Goal: Information Seeking & Learning: Learn about a topic

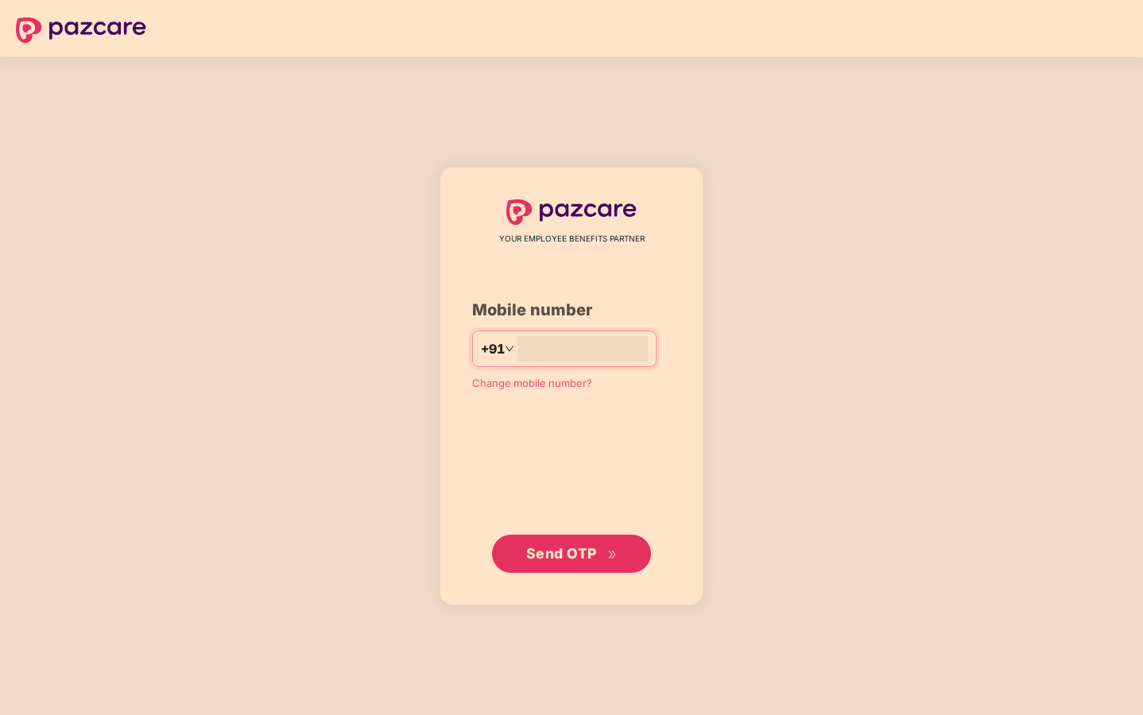
type input "**********"
click at [558, 545] on span "Send OTP" at bounding box center [561, 553] width 71 height 17
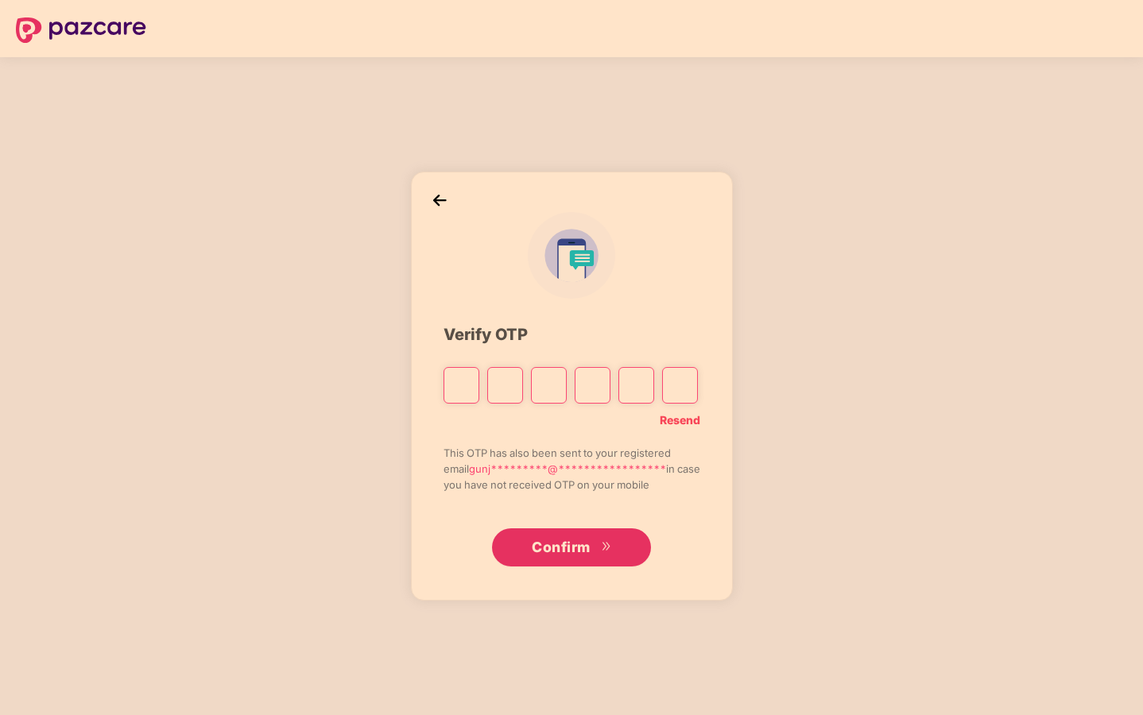
type input "*"
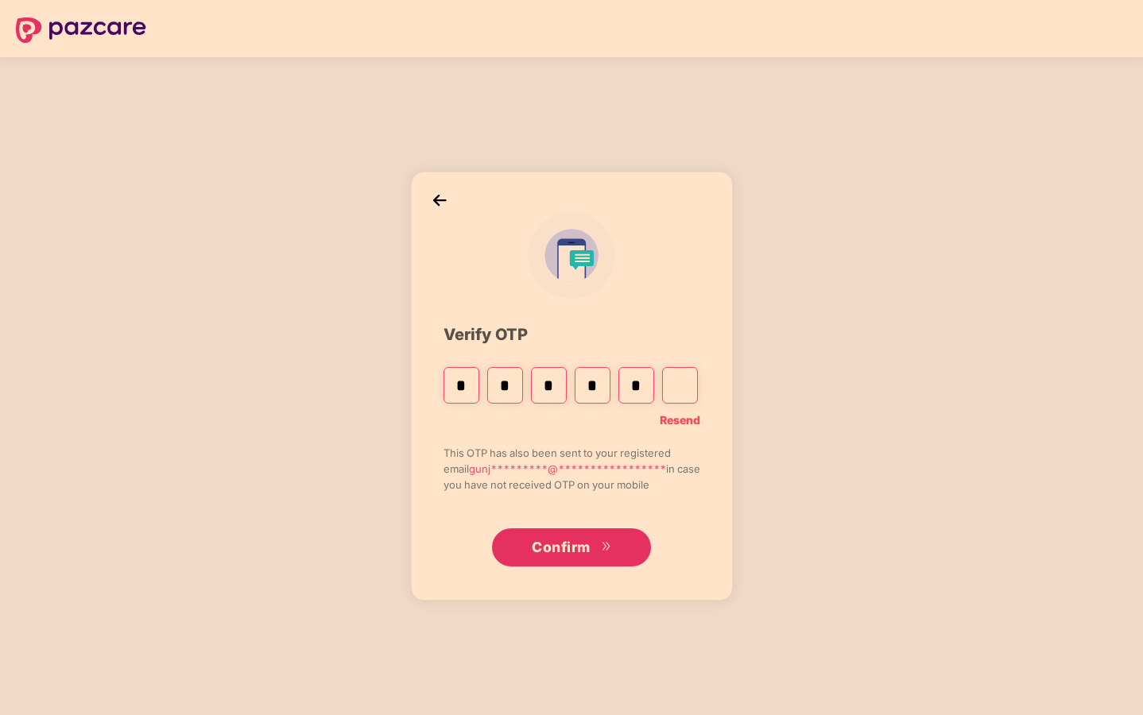
type input "*"
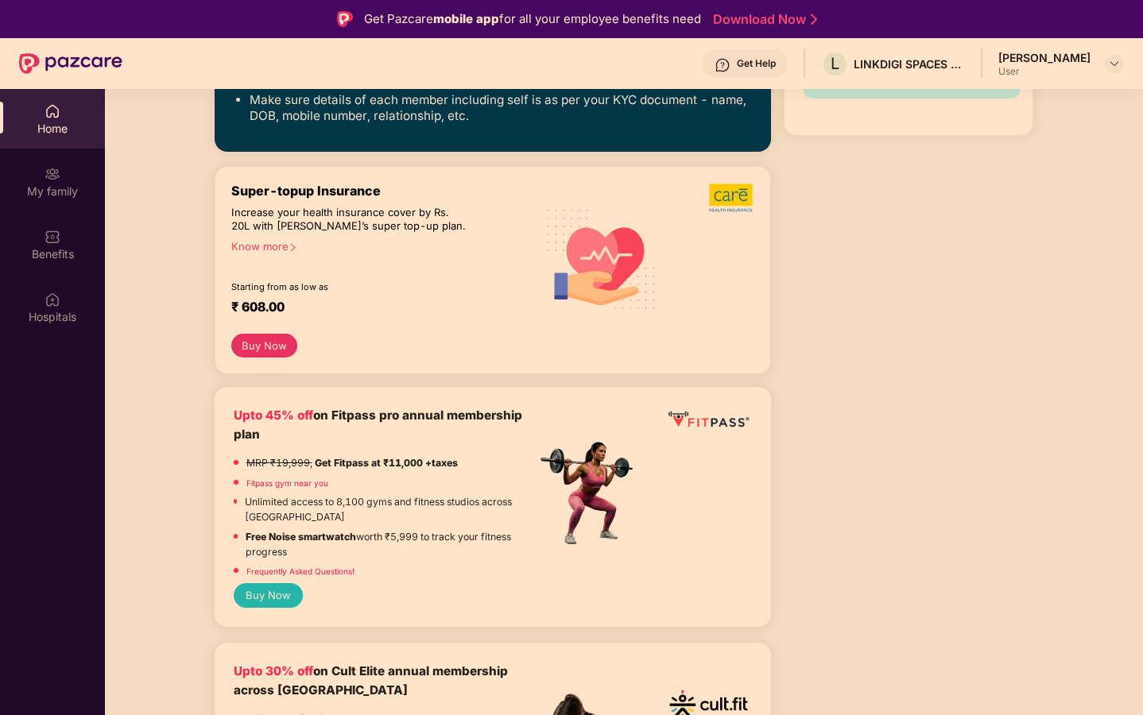
scroll to position [400, 0]
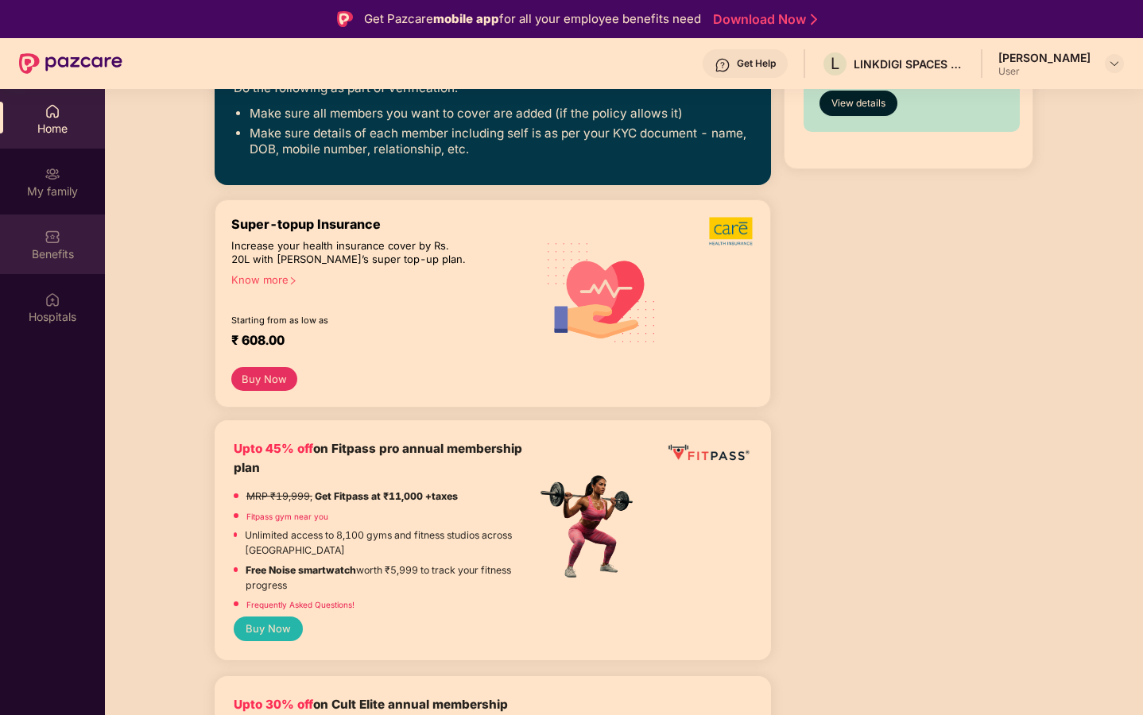
click at [58, 252] on div "Benefits" at bounding box center [52, 254] width 105 height 16
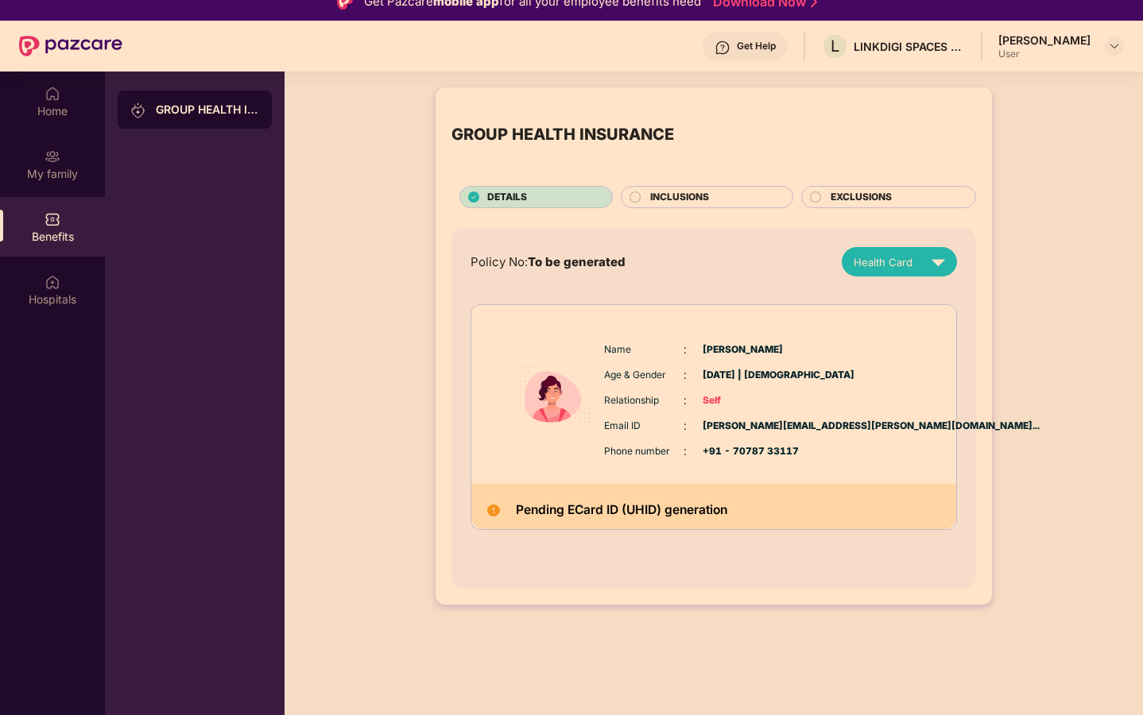
scroll to position [13, 0]
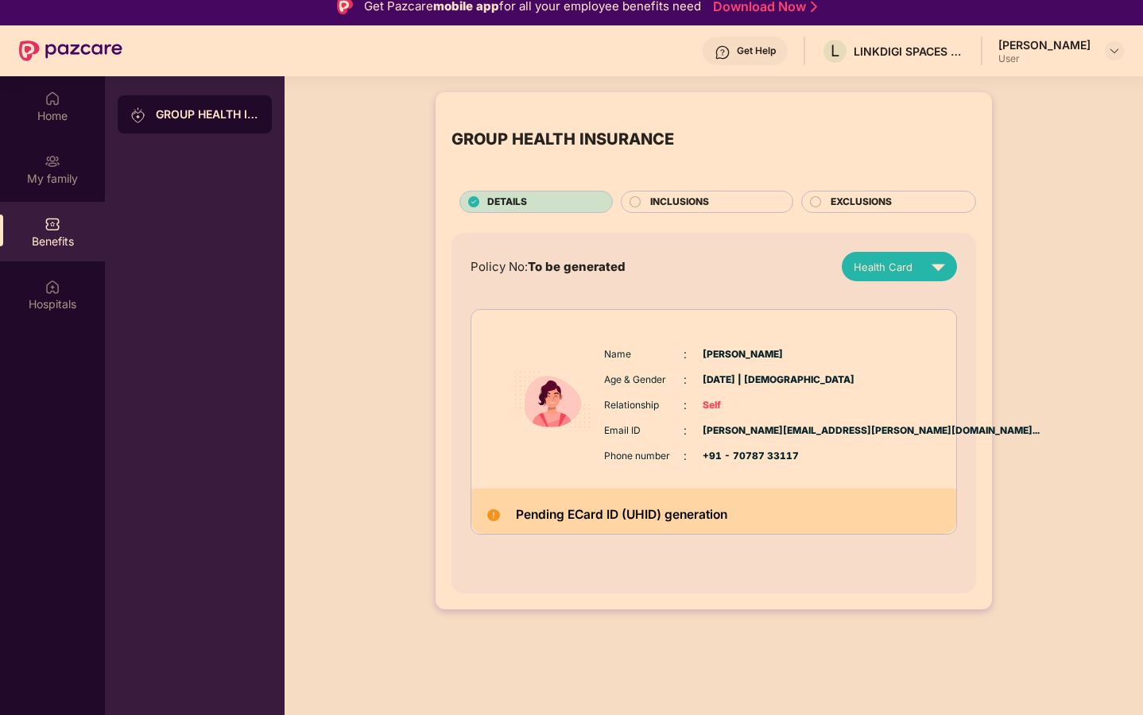
click at [668, 194] on div "INCLUSIONS" at bounding box center [707, 202] width 172 height 22
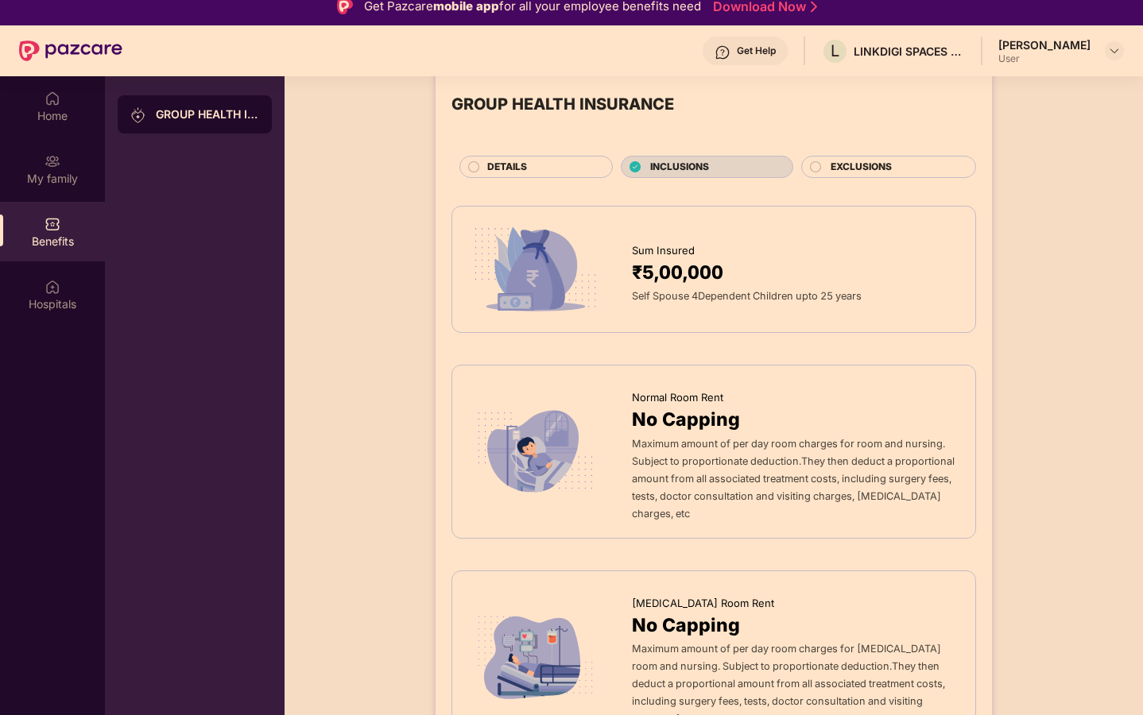
scroll to position [0, 0]
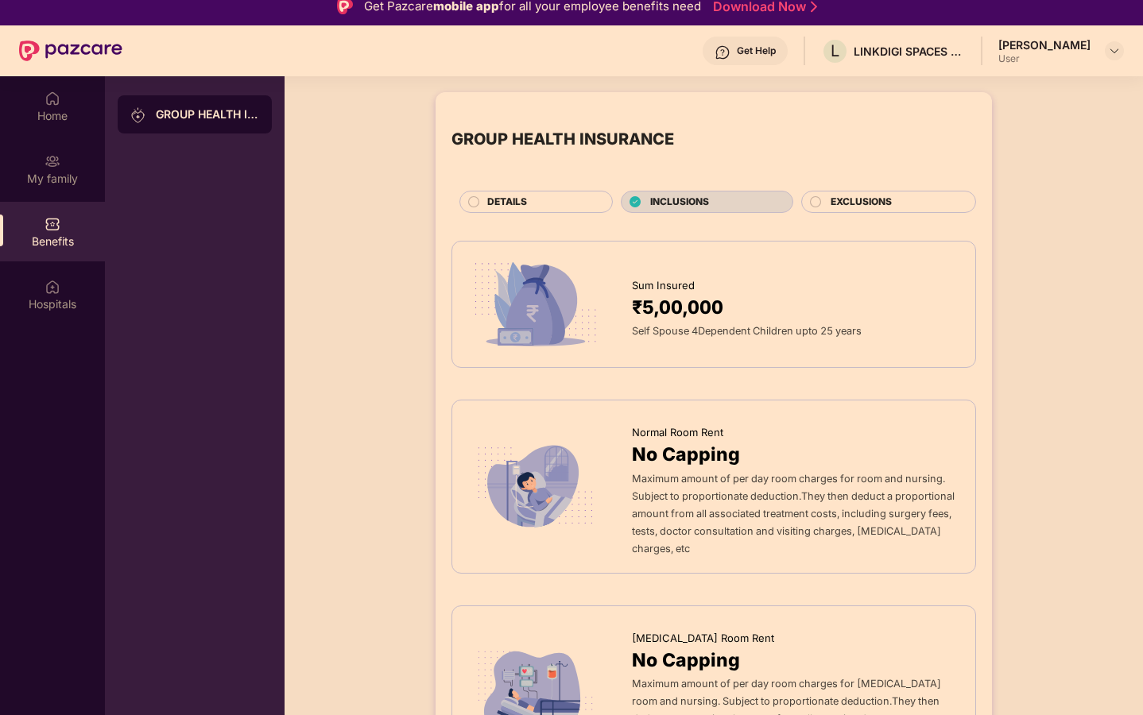
click at [831, 202] on span "EXCLUSIONS" at bounding box center [861, 202] width 61 height 15
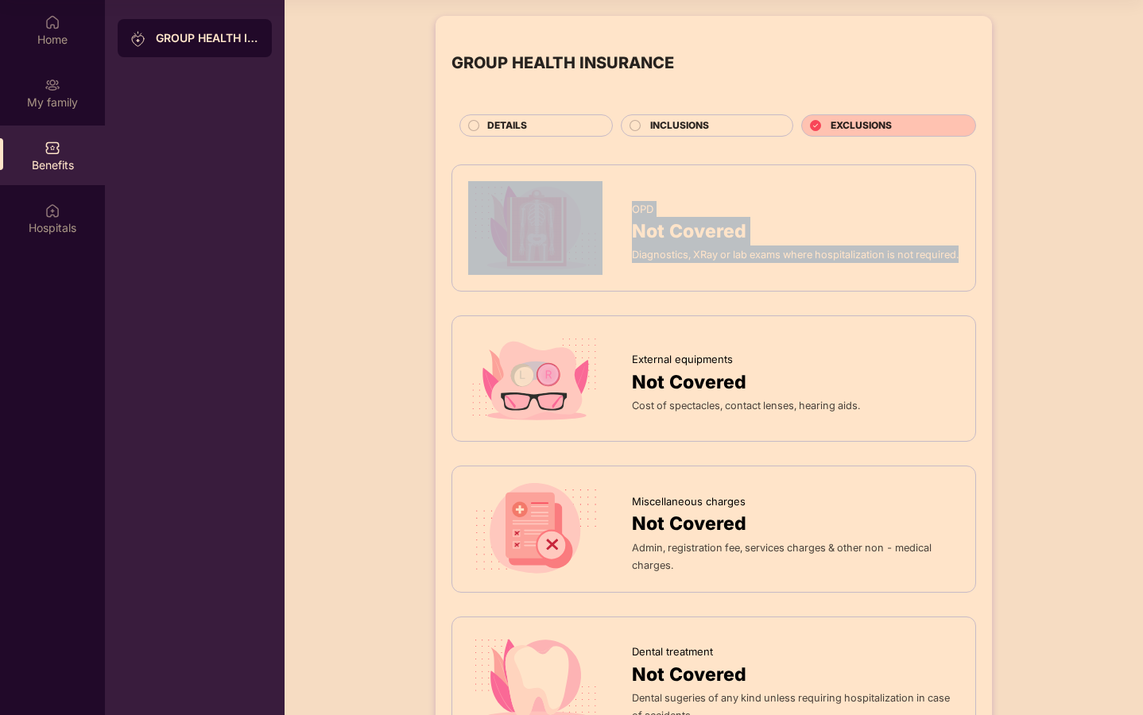
drag, startPoint x: 622, startPoint y: 188, endPoint x: 760, endPoint y: 269, distance: 160.3
click at [760, 269] on div "OPD Not Covered Diagnostics, XRay or lab exams where hospitalization is not req…" at bounding box center [713, 228] width 491 height 94
click at [760, 263] on div "Diagnostics, XRay or lab exams where hospitalization is not required." at bounding box center [795, 254] width 327 height 17
drag, startPoint x: 627, startPoint y: 192, endPoint x: 730, endPoint y: 259, distance: 122.8
click at [728, 259] on div "OPD Not Covered Diagnostics, XRay or lab exams where hospitalization is not req…" at bounding box center [713, 228] width 491 height 94
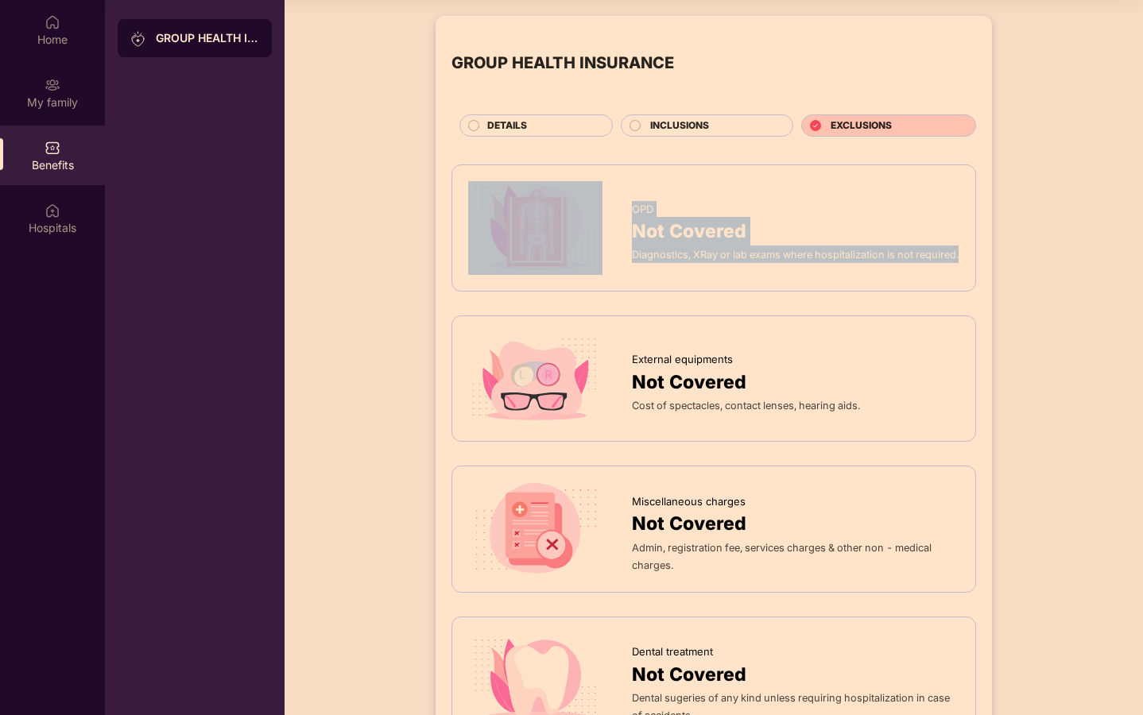
click at [725, 263] on div "Diagnostics, XRay or lab exams where hospitalization is not required." at bounding box center [795, 254] width 327 height 17
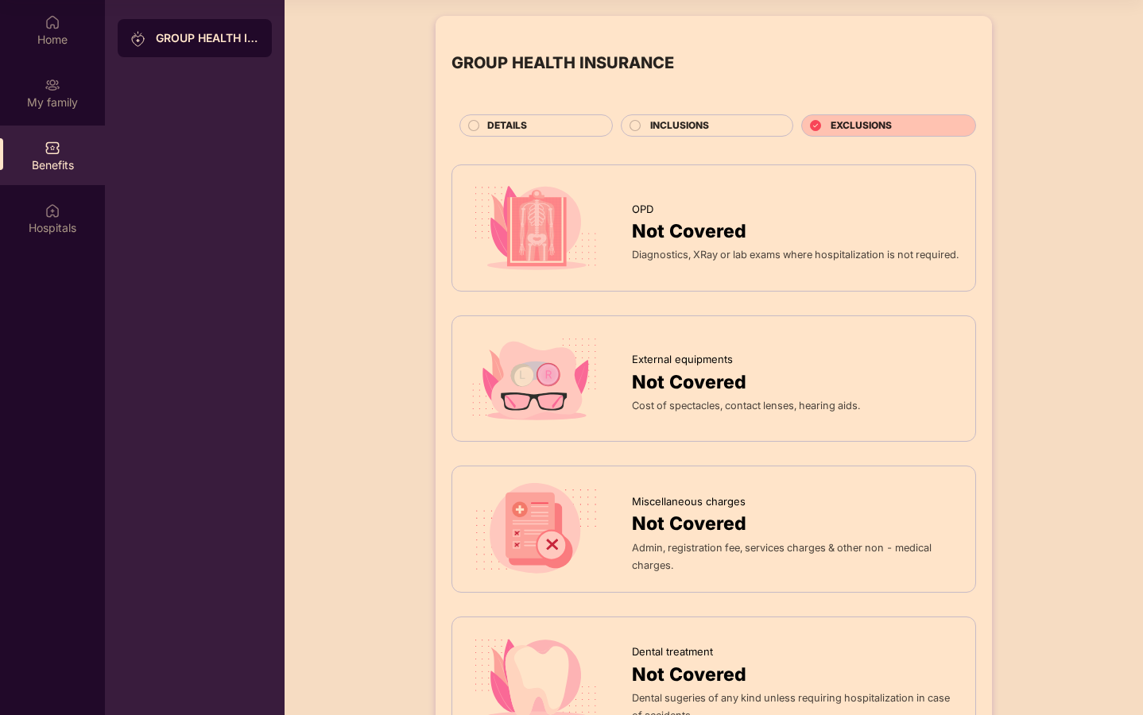
click at [655, 130] on span "INCLUSIONS" at bounding box center [679, 125] width 59 height 15
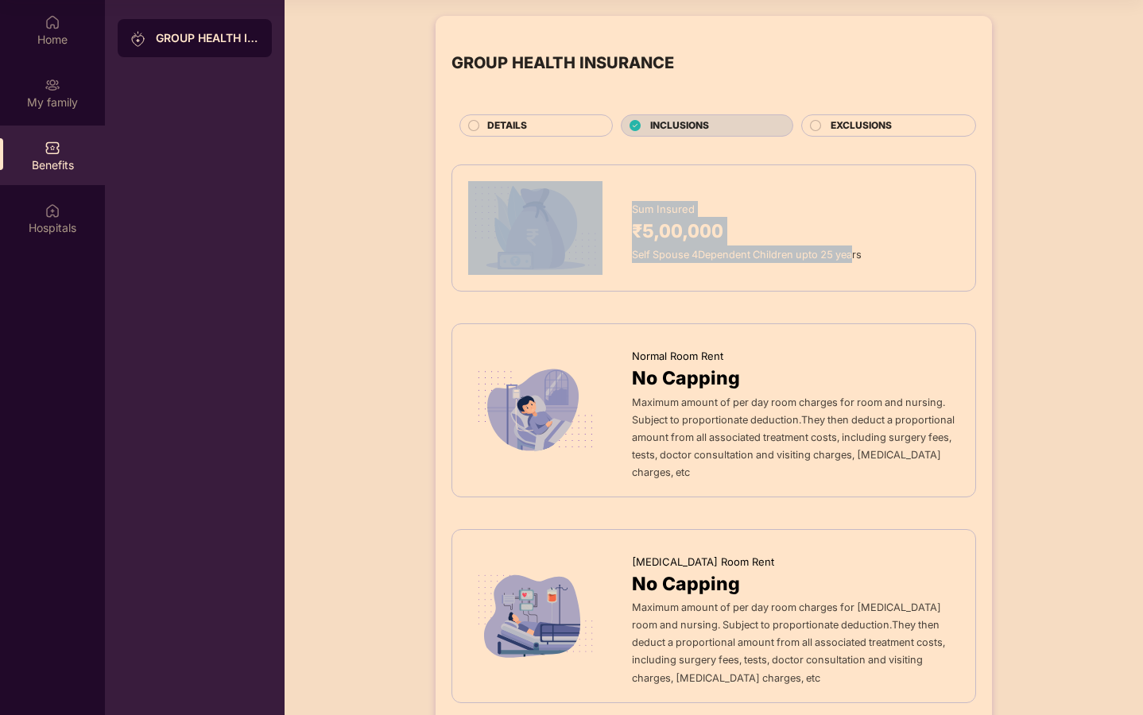
drag, startPoint x: 625, startPoint y: 250, endPoint x: 853, endPoint y: 246, distance: 227.3
click at [853, 246] on div "Sum Insured ₹5,00,000 Self Spouse 4Dependent Children upto 25 years" at bounding box center [713, 228] width 491 height 94
click at [853, 246] on div "Self Spouse 4Dependent Children upto 25 years" at bounding box center [795, 254] width 327 height 17
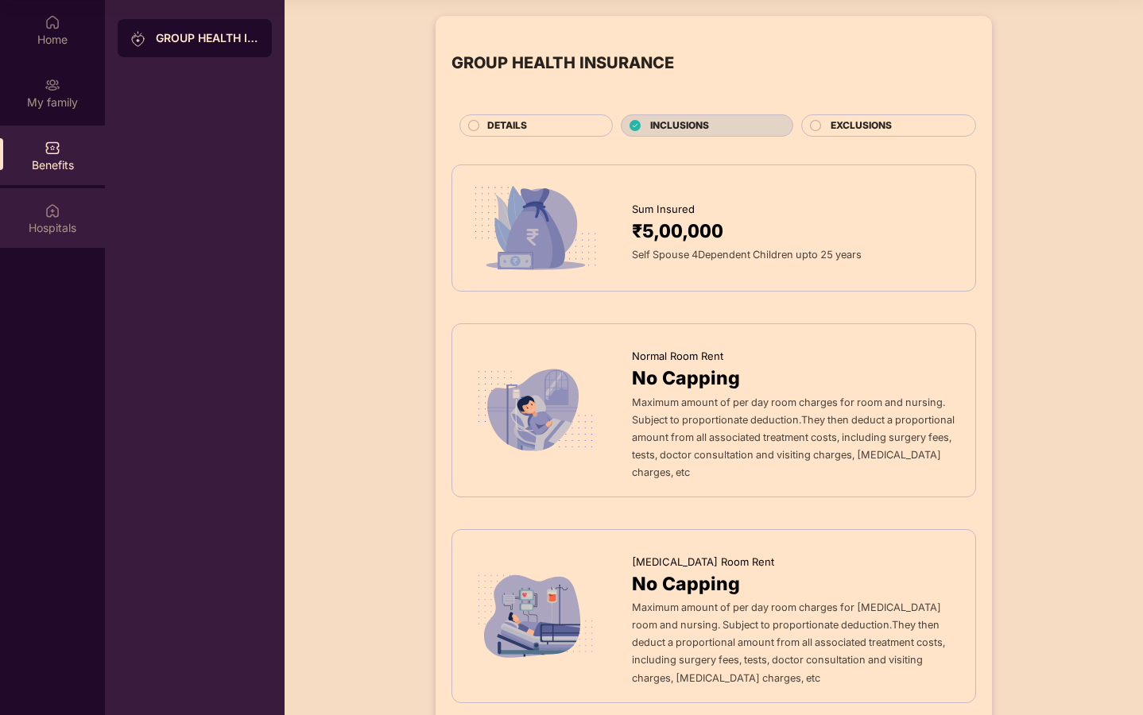
click at [64, 234] on div "Hospitals" at bounding box center [52, 228] width 105 height 16
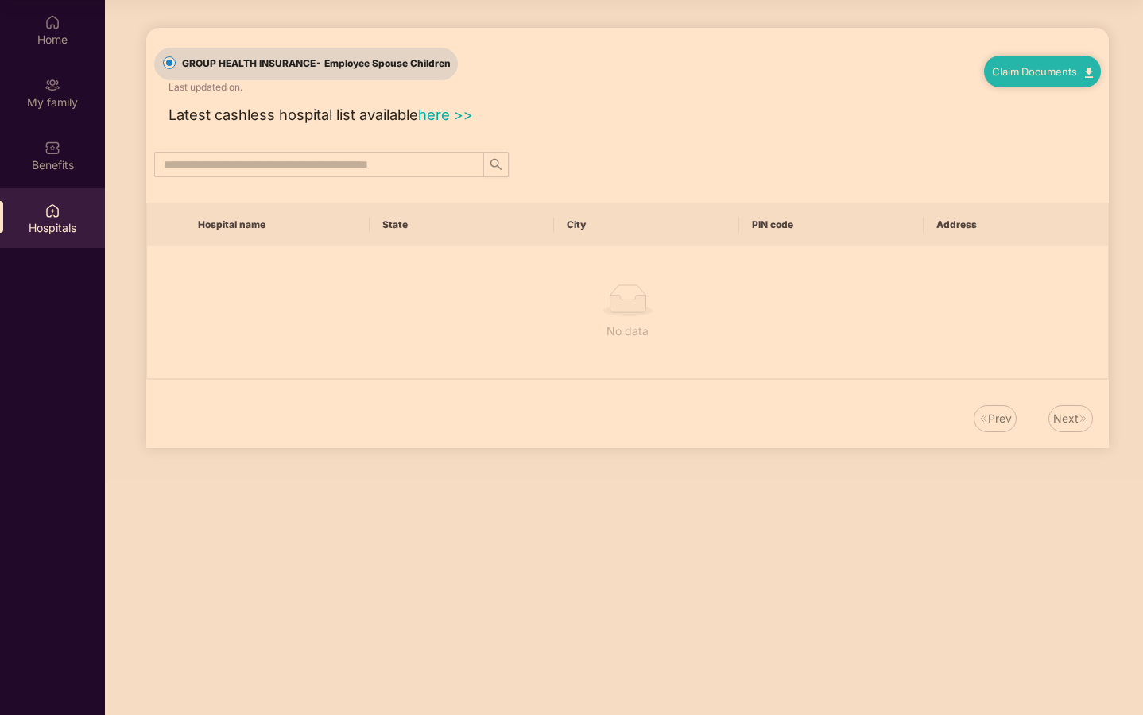
click at [437, 114] on link "here >>" at bounding box center [445, 114] width 55 height 17
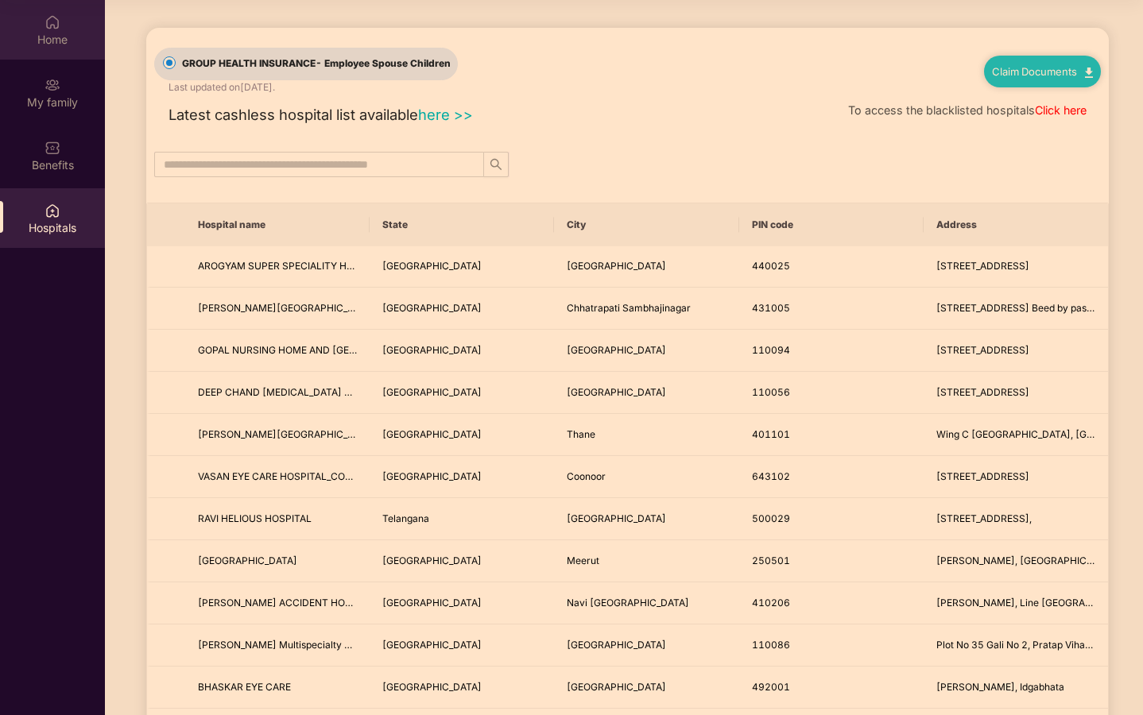
click at [43, 34] on div "Home" at bounding box center [52, 40] width 105 height 16
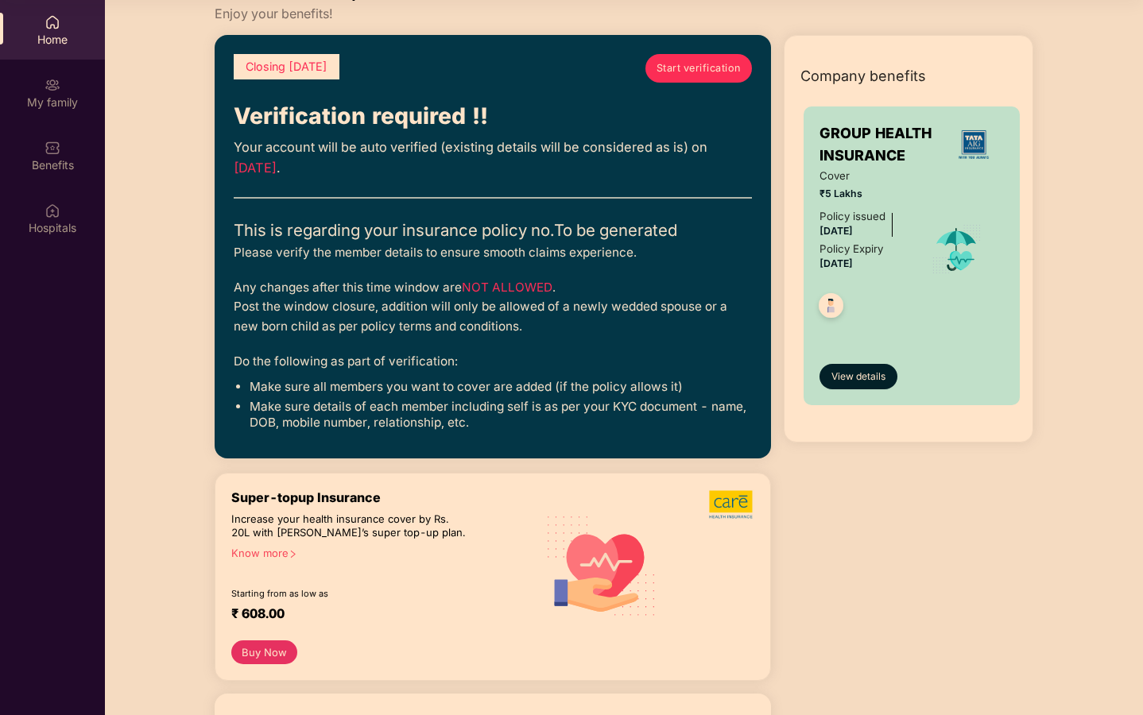
scroll to position [46, 0]
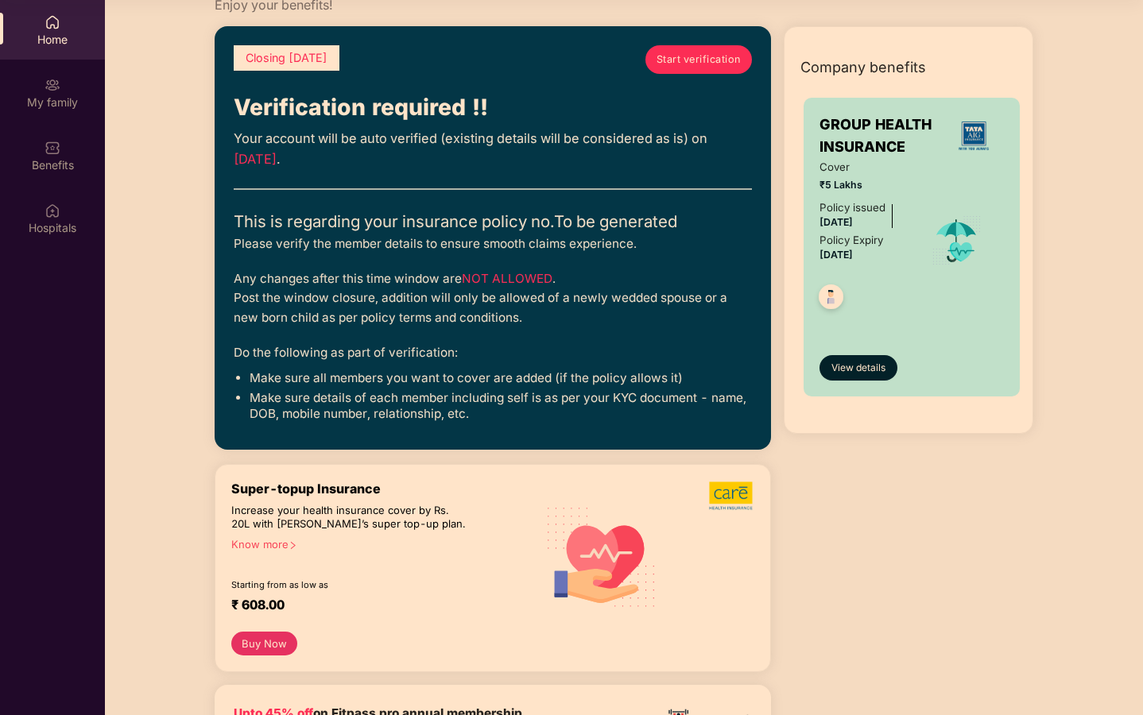
click at [693, 56] on span "Start verification" at bounding box center [698, 60] width 84 height 16
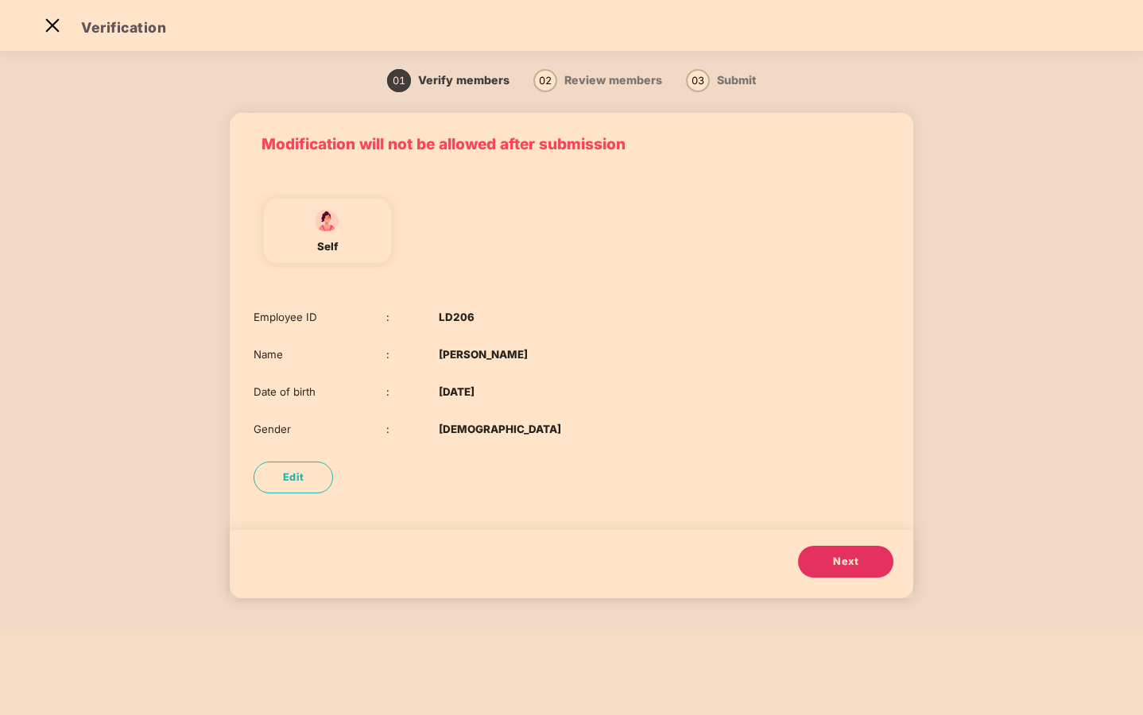
scroll to position [38, 0]
click at [855, 564] on span "Next" at bounding box center [845, 562] width 25 height 16
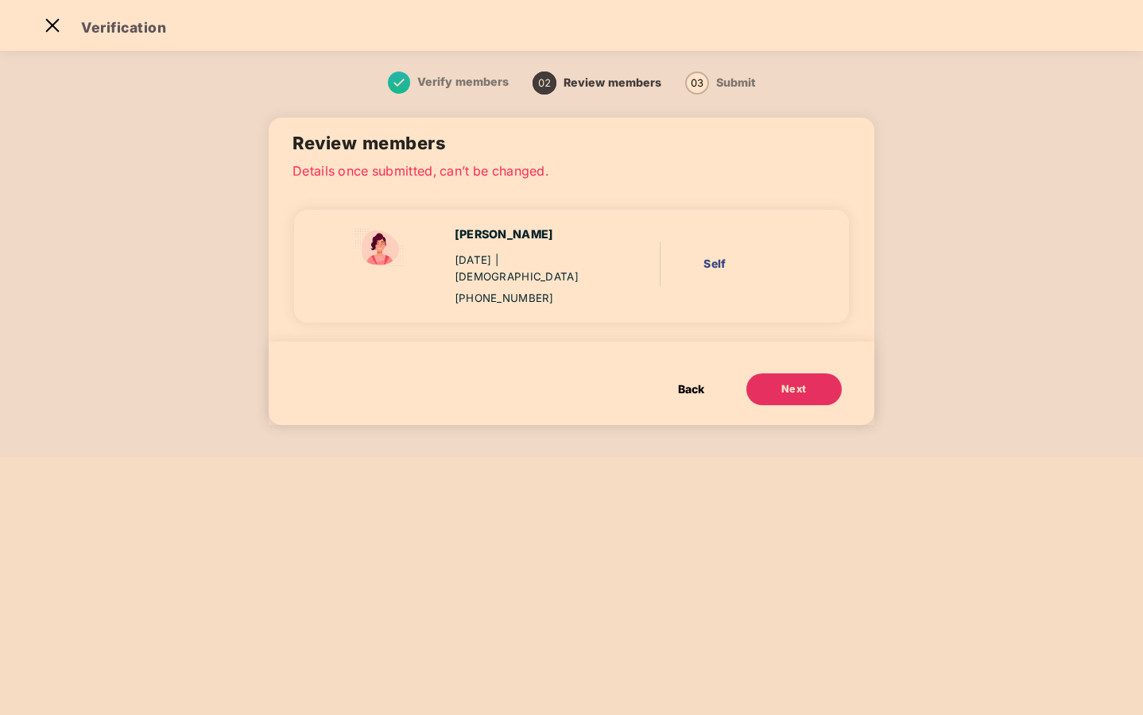
click at [775, 376] on button "Next" at bounding box center [793, 390] width 95 height 32
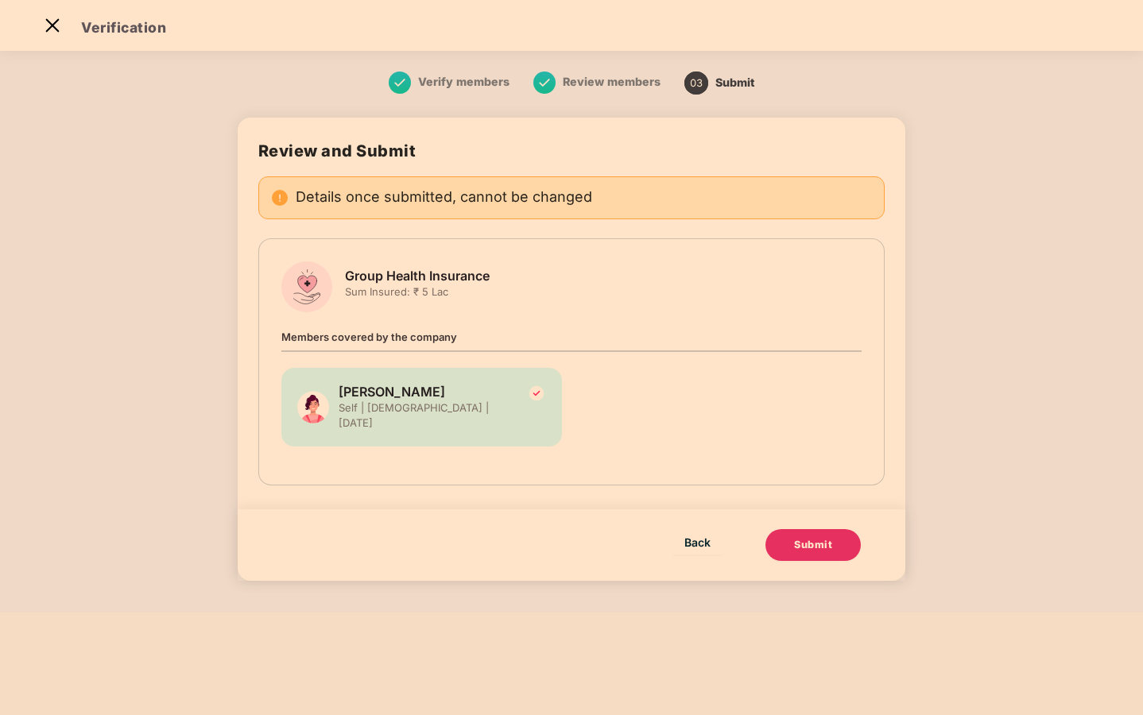
scroll to position [0, 0]
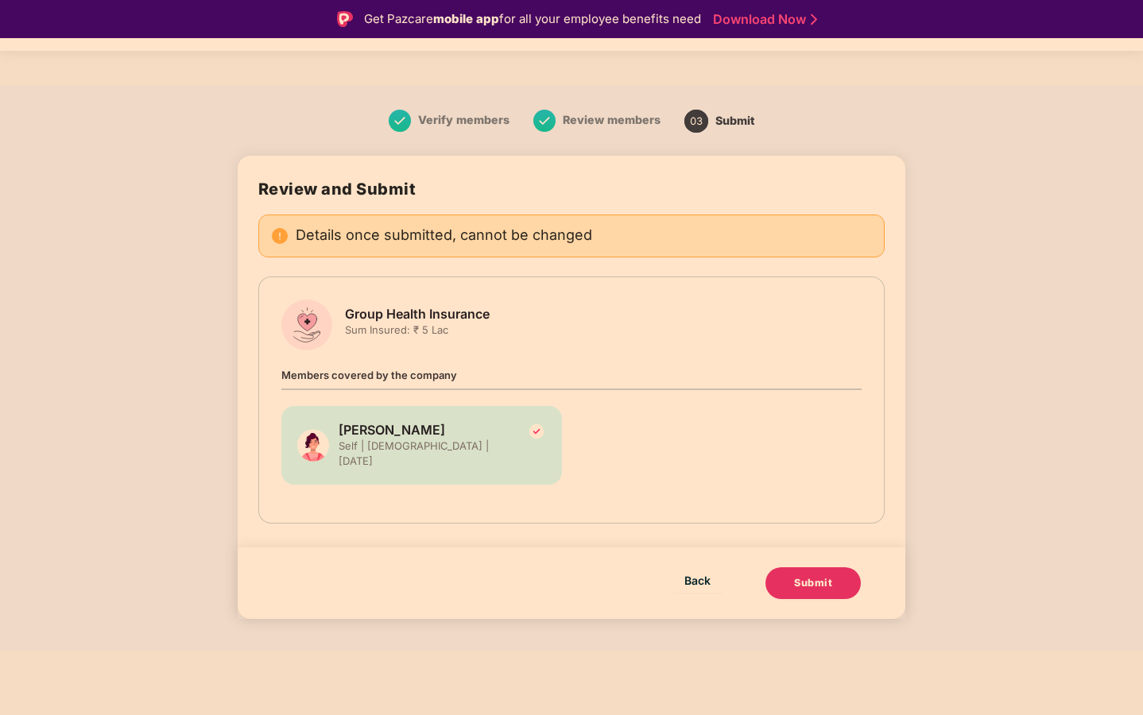
click at [786, 567] on button "Submit" at bounding box center [812, 583] width 95 height 32
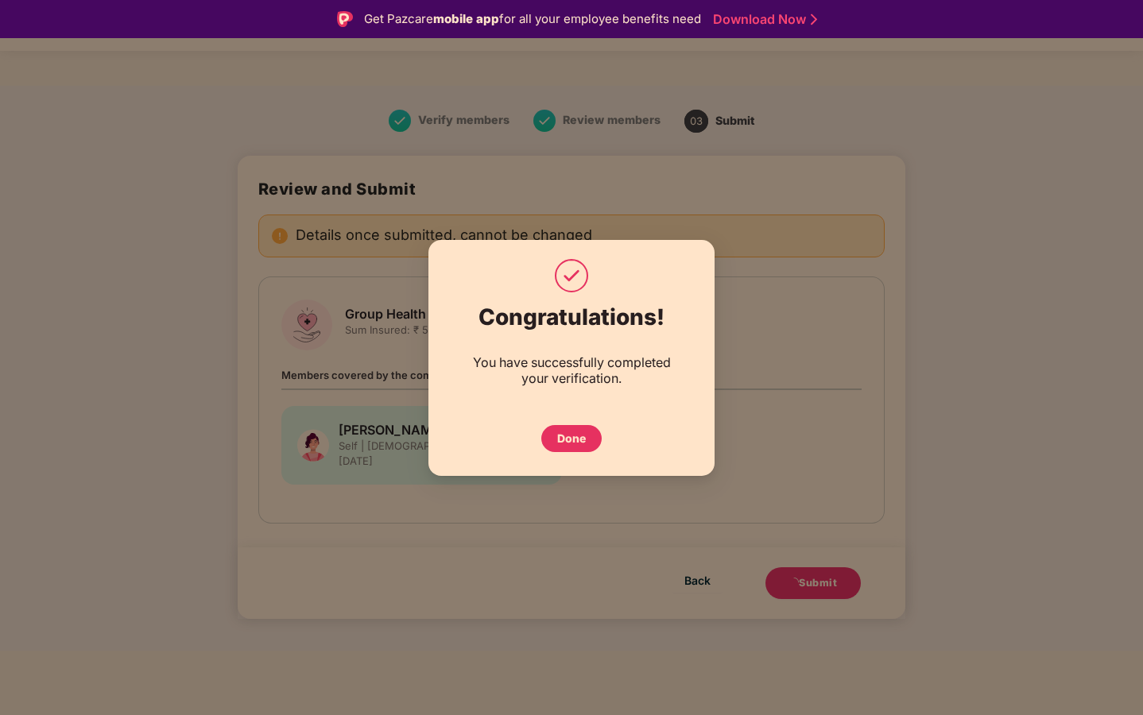
click at [567, 449] on div "Done" at bounding box center [571, 438] width 60 height 27
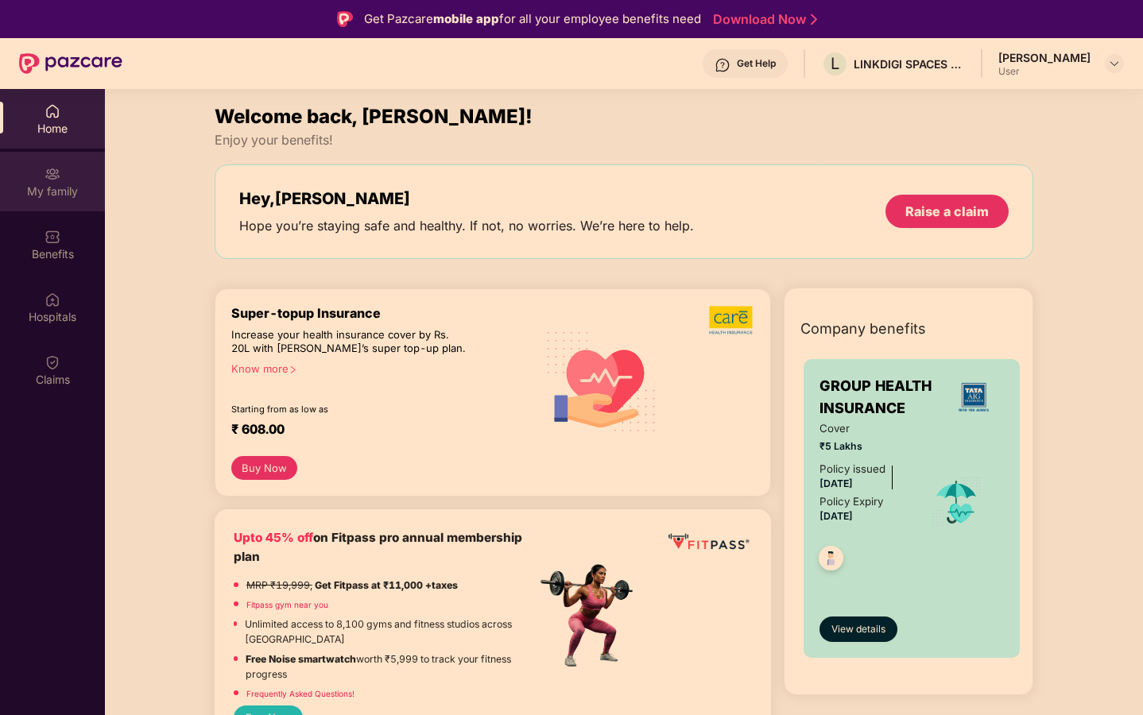
click at [22, 197] on div "My family" at bounding box center [52, 192] width 105 height 16
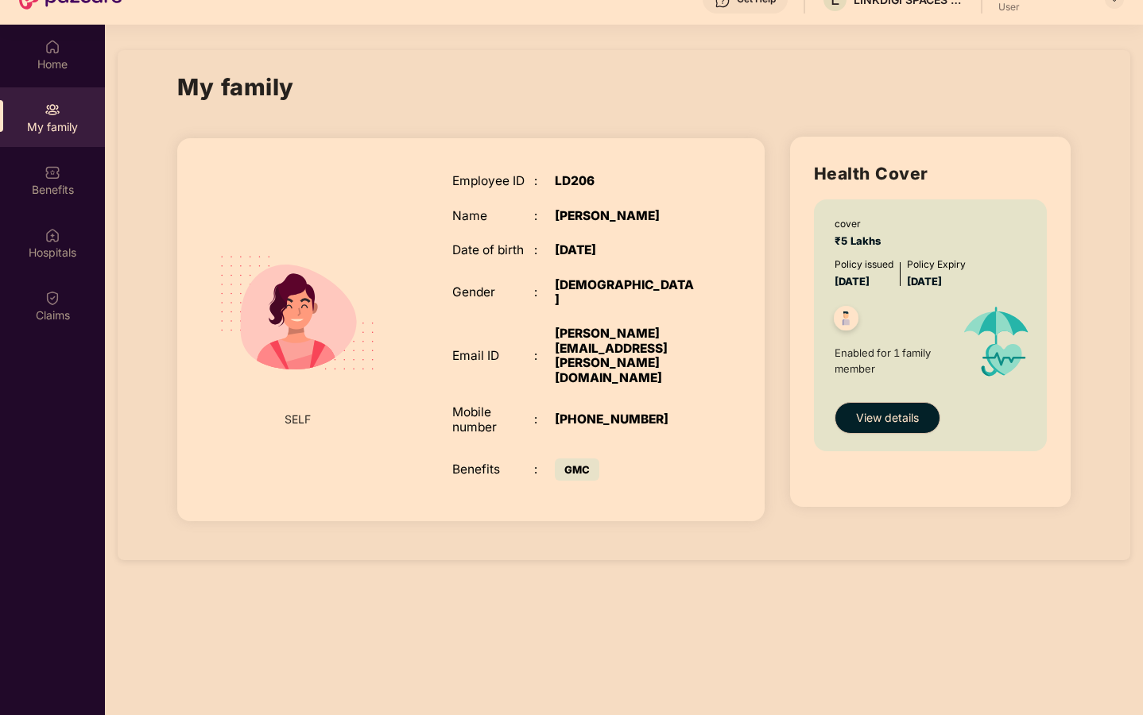
scroll to position [89, 0]
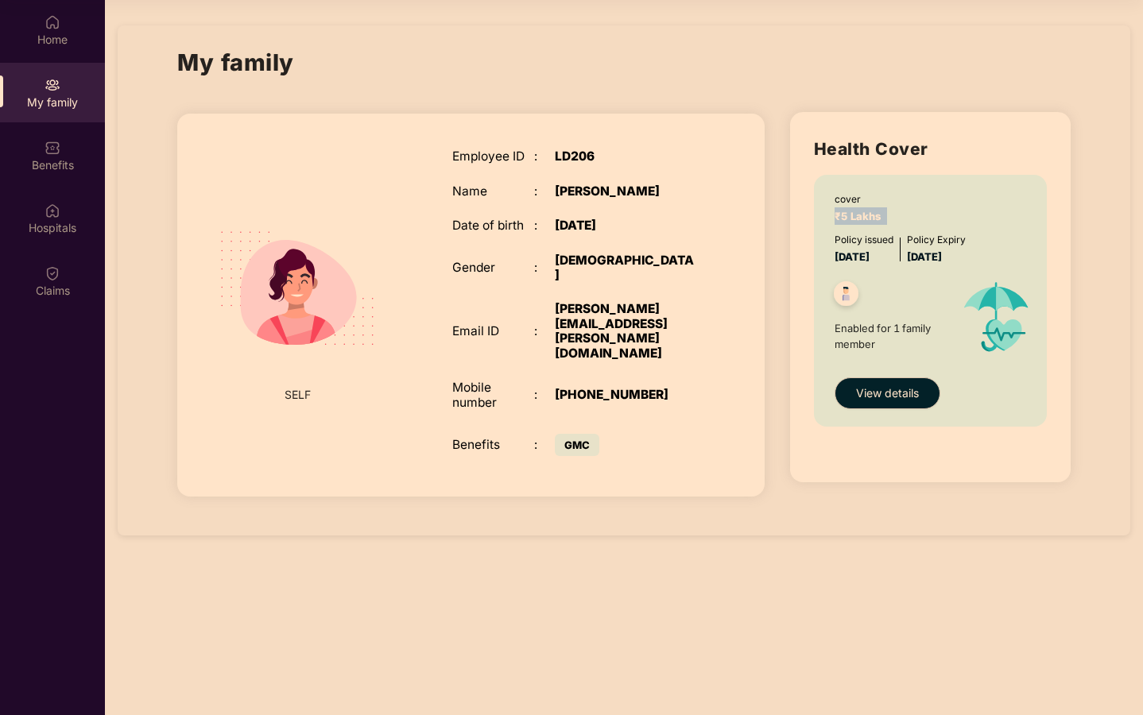
drag, startPoint x: 890, startPoint y: 211, endPoint x: 791, endPoint y: 211, distance: 99.4
click at [791, 211] on div "Health Cover cover ₹5 Lakhs Policy issued [DATE] Policy Expiry [DATE] Enabled f…" at bounding box center [930, 297] width 281 height 370
click at [814, 257] on div "cover ₹5 Lakhs Policy issued [DATE] Policy Expiry [DATE] Enabled for 1 family m…" at bounding box center [930, 301] width 233 height 252
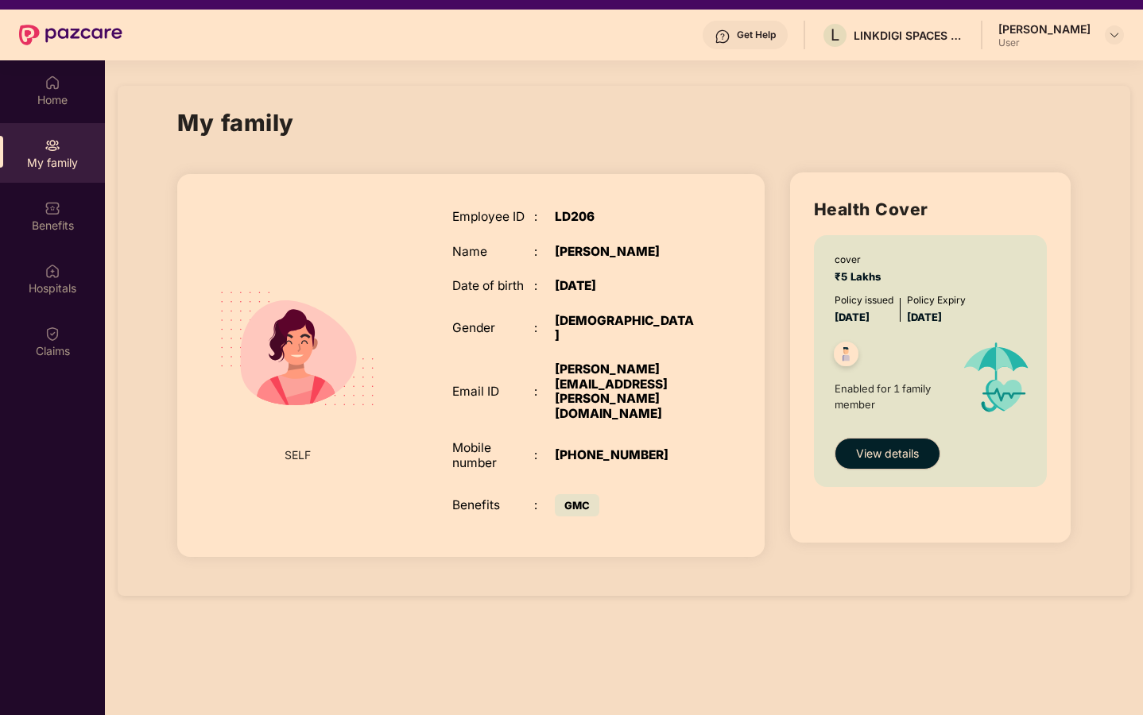
scroll to position [37, 0]
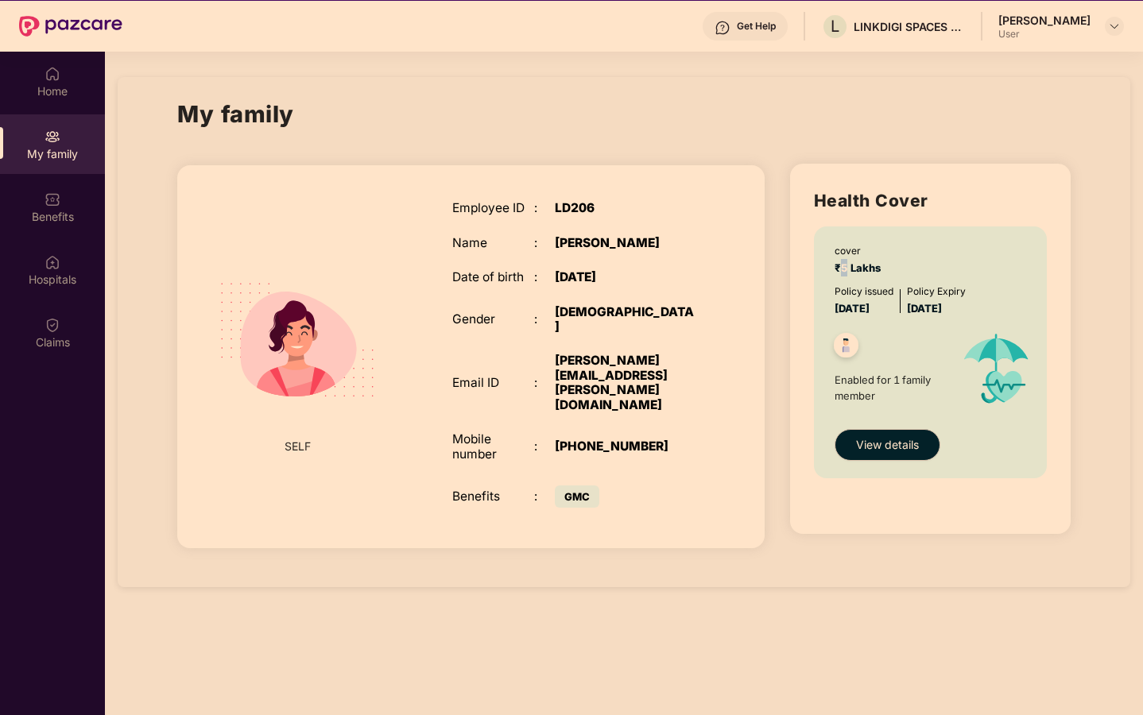
click at [839, 269] on span "₹5 Lakhs" at bounding box center [861, 267] width 52 height 13
click at [829, 269] on div "cover ₹5 Lakhs Policy issued 29 Sept 2025 Policy Expiry 28 Sept 2026 Enabled fo…" at bounding box center [930, 353] width 233 height 252
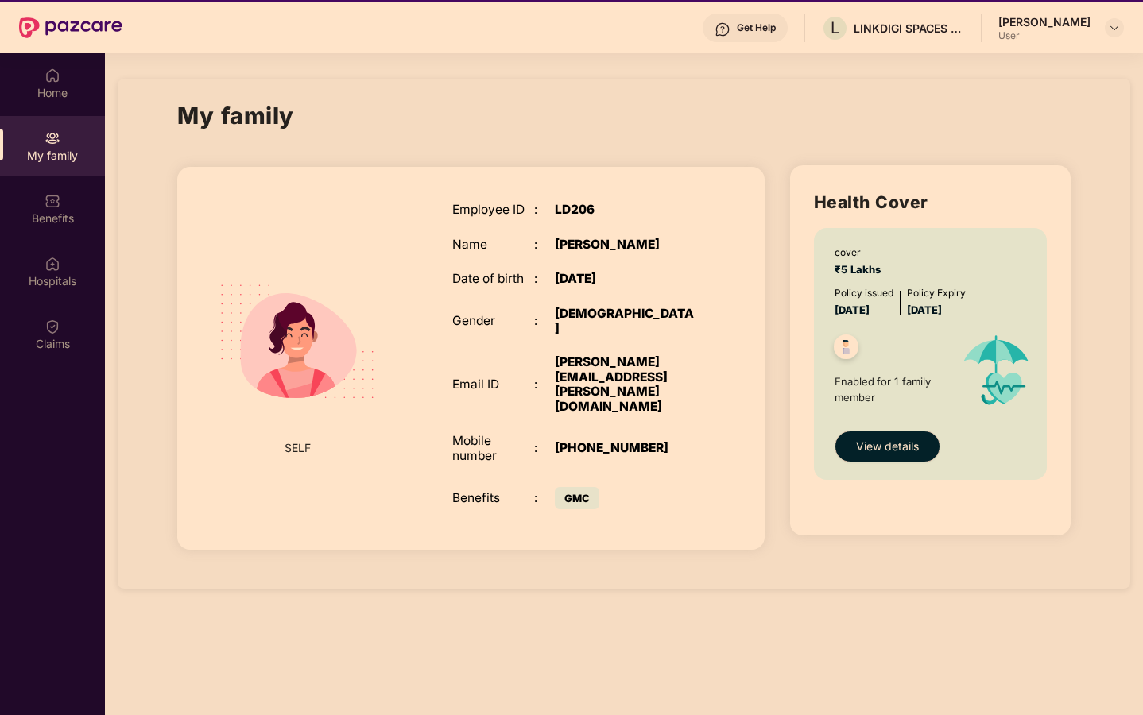
scroll to position [0, 0]
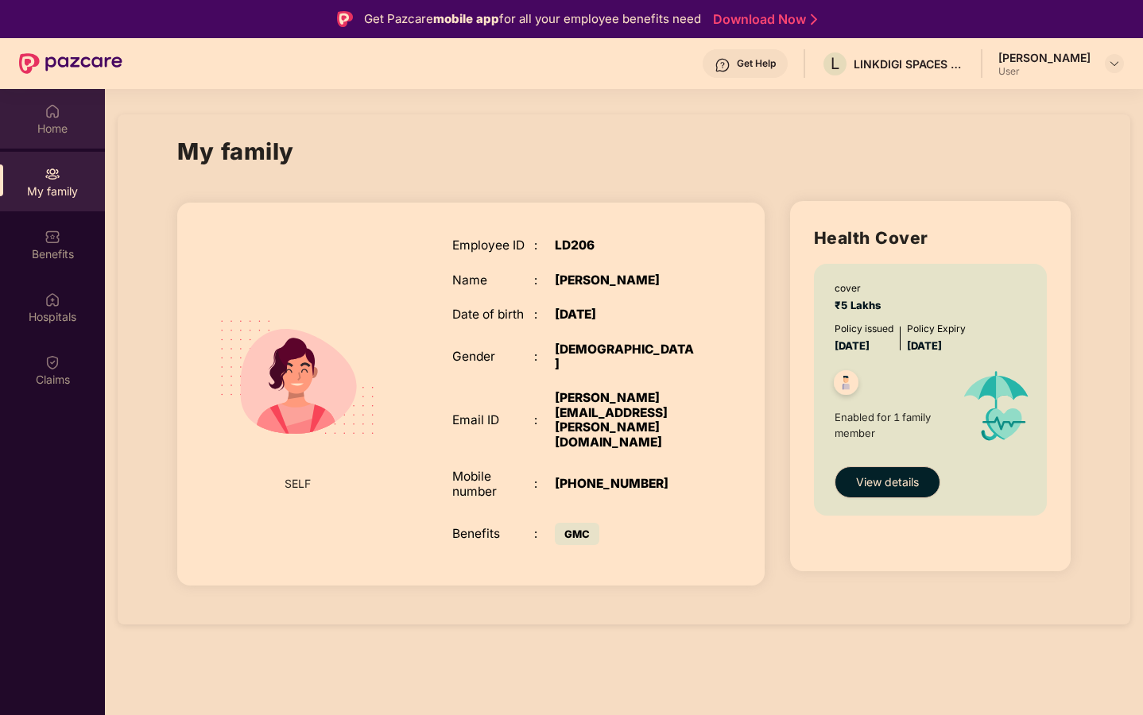
click at [39, 119] on div "Home" at bounding box center [52, 119] width 105 height 60
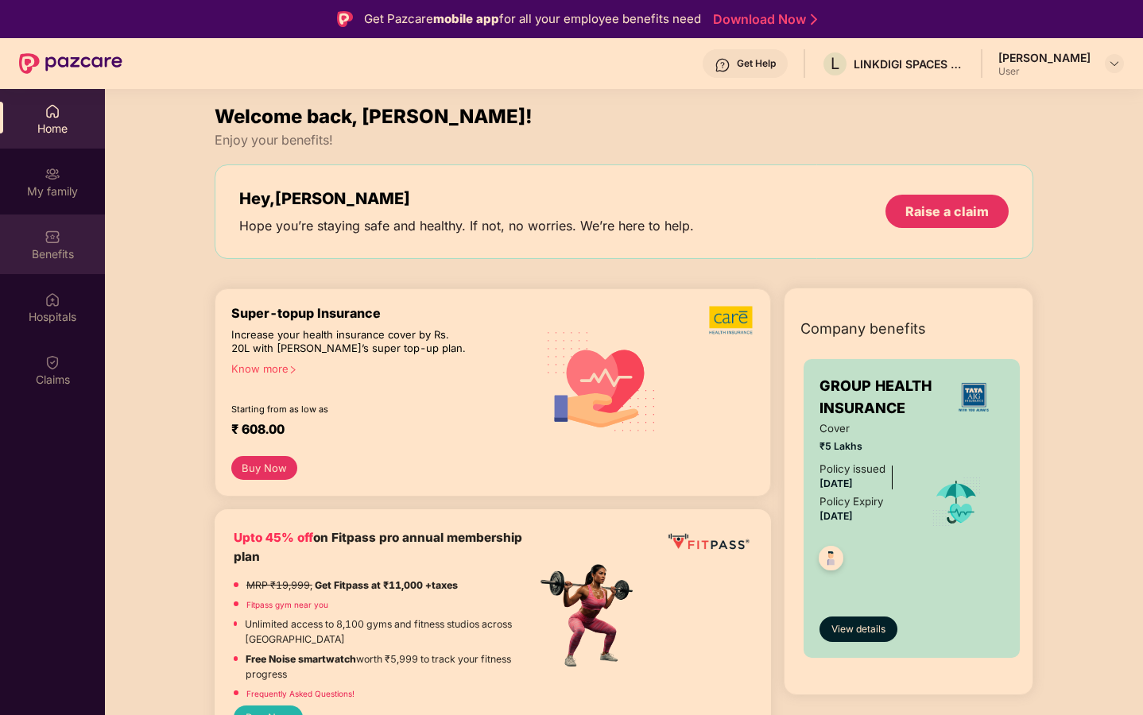
click at [36, 236] on div "Benefits" at bounding box center [52, 245] width 105 height 60
